Goal: Navigation & Orientation: Find specific page/section

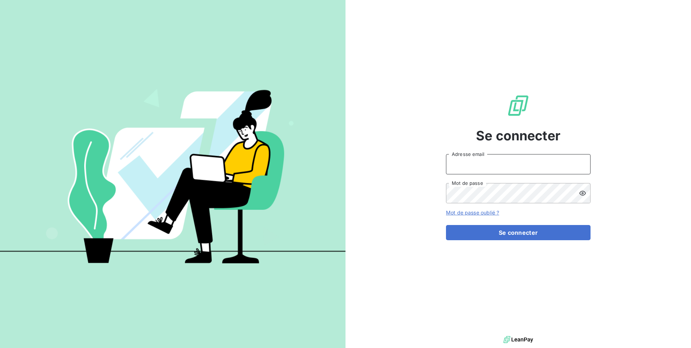
type input "[EMAIL_ADDRESS][DOMAIN_NAME]"
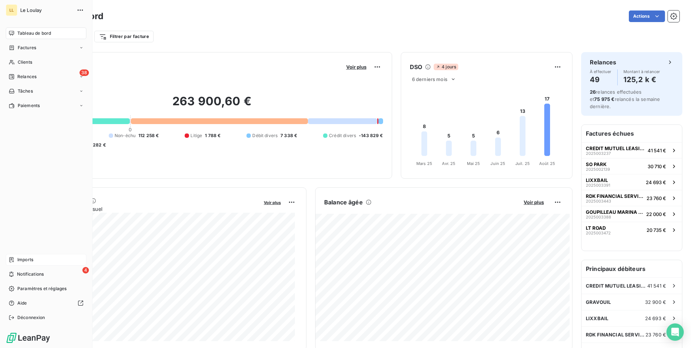
click at [26, 259] on span "Imports" at bounding box center [25, 259] width 16 height 7
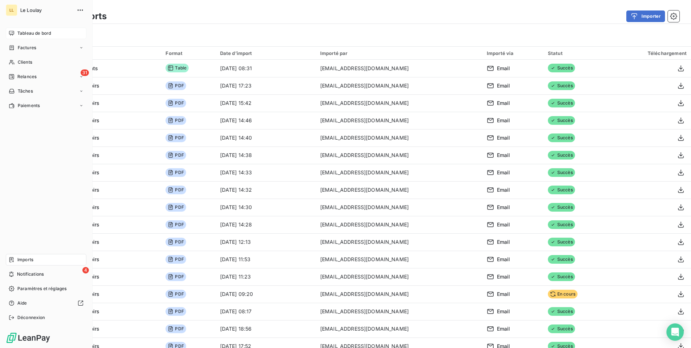
click at [33, 33] on span "Tableau de bord" at bounding box center [34, 33] width 34 height 7
